Goal: Task Accomplishment & Management: Manage account settings

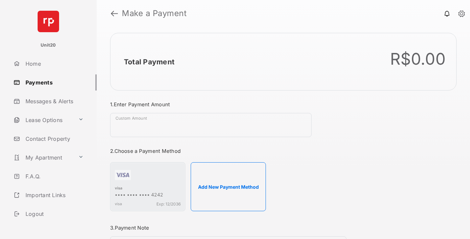
click at [52, 82] on link "Payments" at bounding box center [54, 82] width 86 height 16
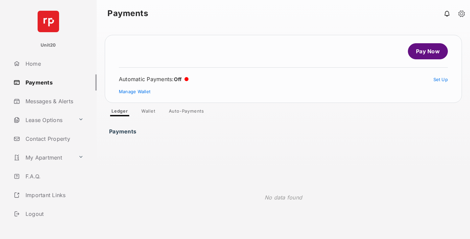
click at [187, 112] on link "Auto-Payments" at bounding box center [186, 112] width 46 height 8
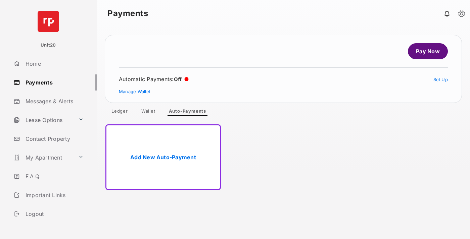
click at [163, 157] on link "Add New Auto-Payment" at bounding box center [162, 157] width 115 height 66
